Goal: Task Accomplishment & Management: Manage account settings

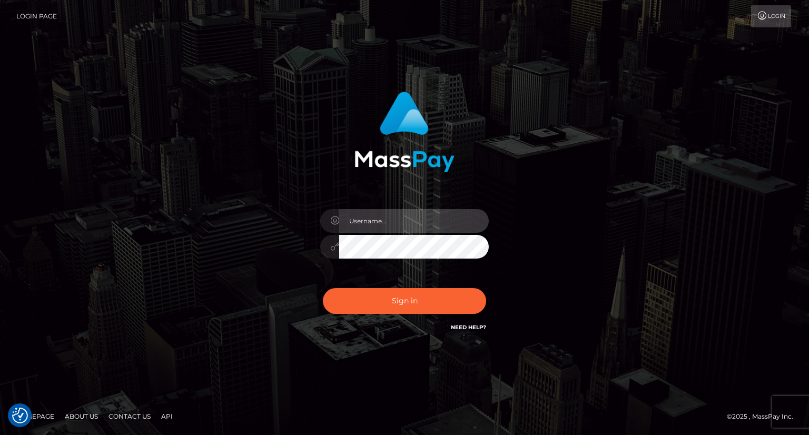
click at [375, 221] on input "text" at bounding box center [414, 221] width 150 height 24
type input "Mirasol.spree"
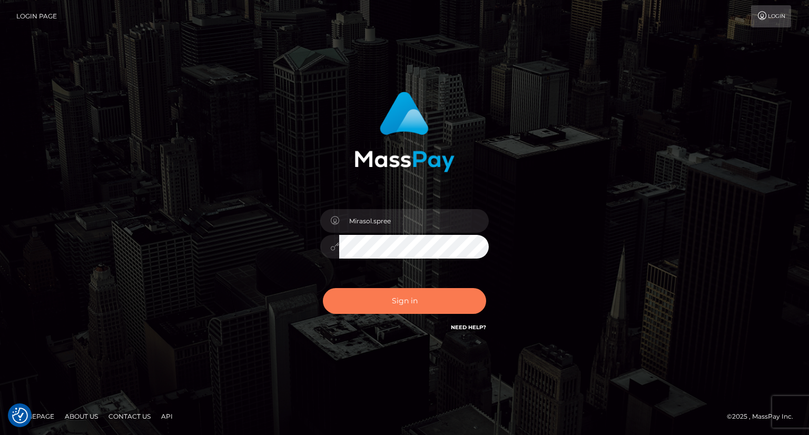
click at [353, 291] on button "Sign in" at bounding box center [404, 301] width 163 height 26
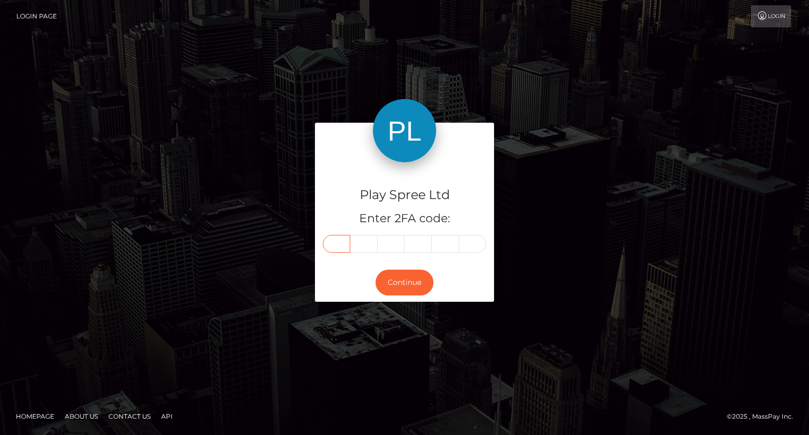
click at [331, 243] on input "text" at bounding box center [336, 244] width 27 height 18
type input "4"
type input "8"
type input "3"
type input "6"
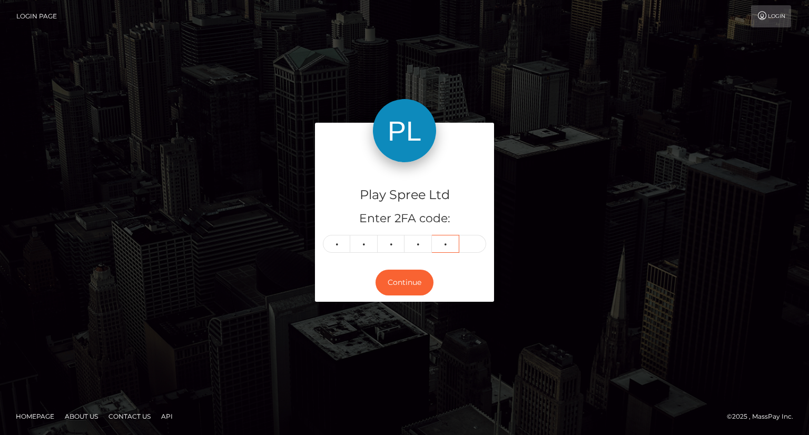
type input "2"
type input "1"
click at [402, 283] on button "Continue" at bounding box center [405, 283] width 58 height 26
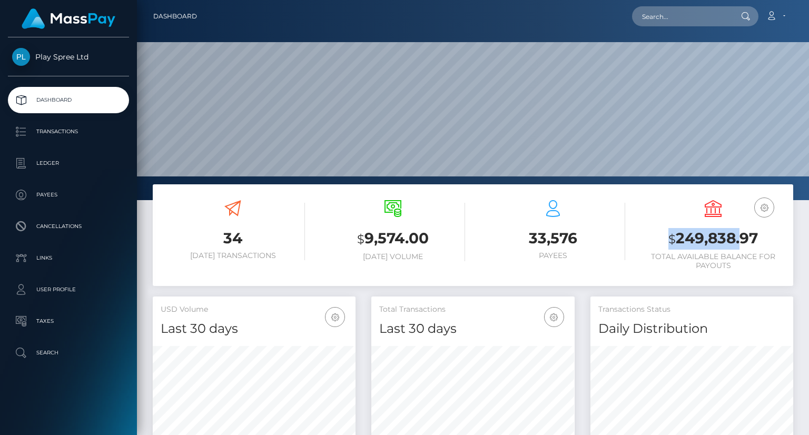
scroll to position [186, 202]
drag, startPoint x: 668, startPoint y: 241, endPoint x: 759, endPoint y: 240, distance: 90.6
click at [759, 240] on h3 "$ 249,838.97" at bounding box center [713, 239] width 144 height 22
copy h3 "$ 249,838.97"
